Goal: Task Accomplishment & Management: Manage account settings

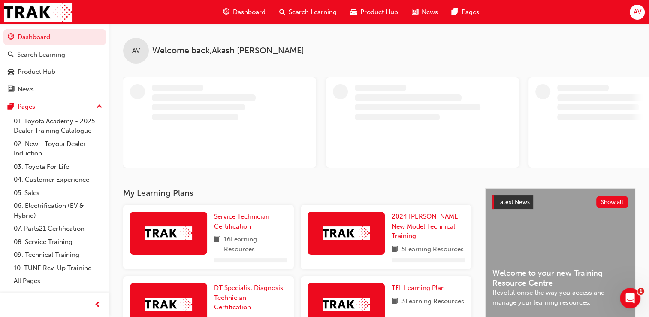
click at [640, 12] on span "AV" at bounding box center [637, 12] width 8 height 10
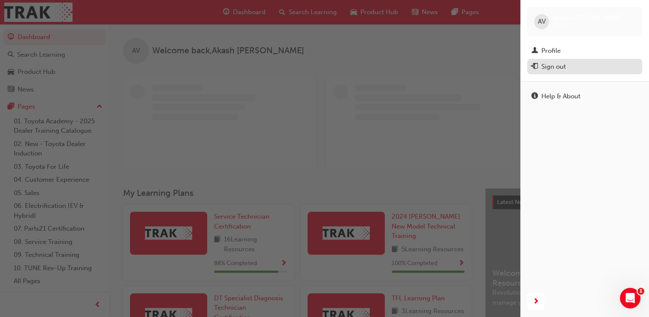
click at [553, 68] on div "Sign out" at bounding box center [553, 67] width 24 height 10
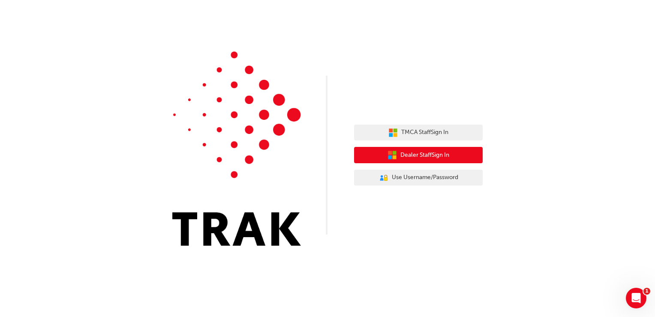
click at [415, 154] on span "Dealer Staff Sign In" at bounding box center [425, 155] width 49 height 10
